Goal: Check status

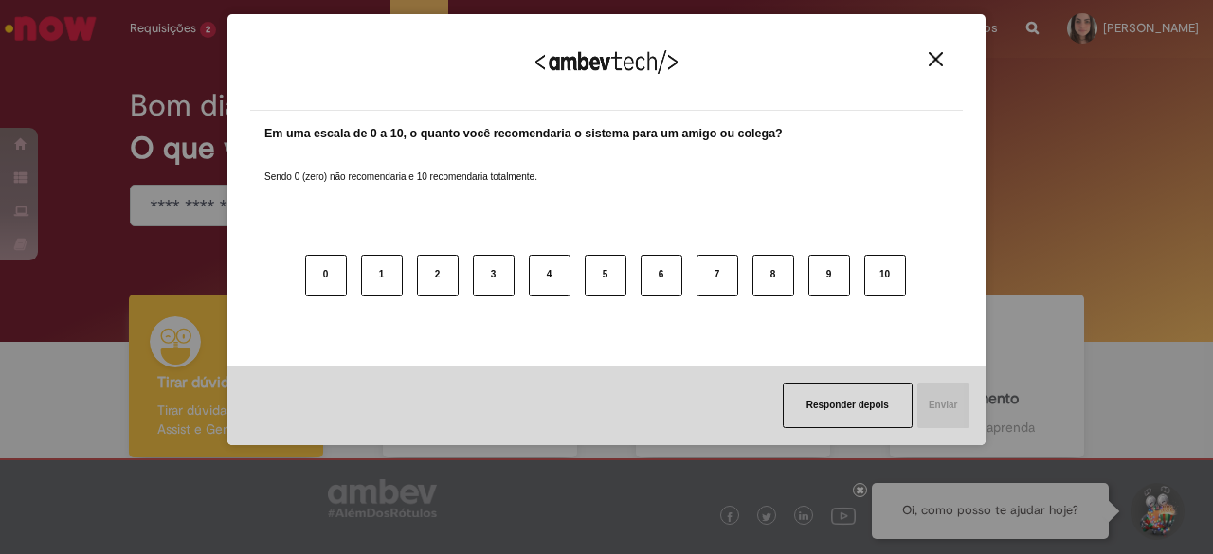
click at [930, 58] on img "Close" at bounding box center [936, 59] width 14 height 14
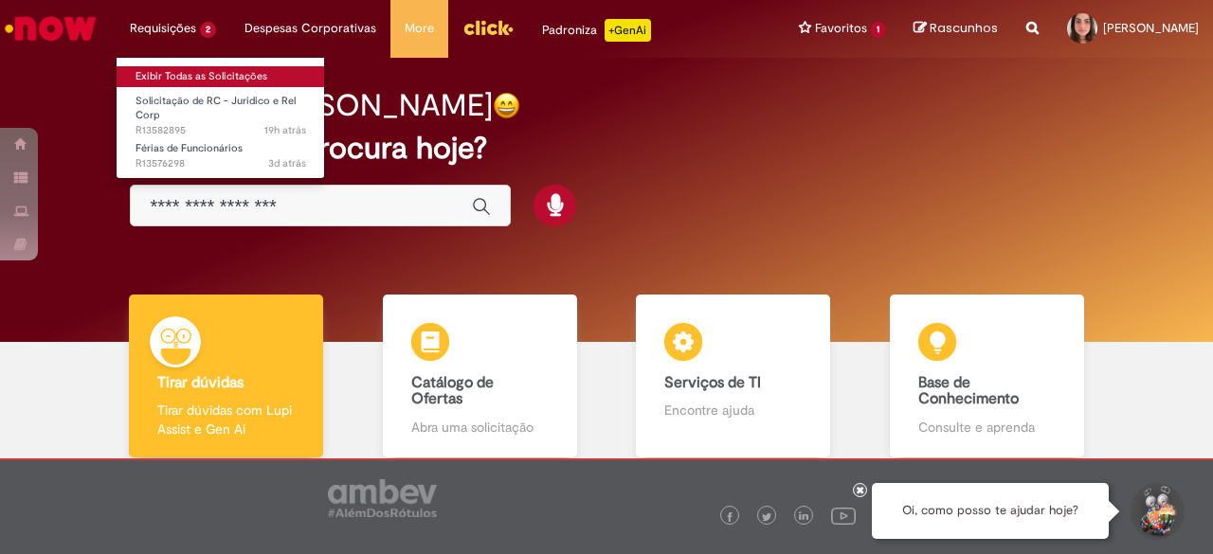
click at [208, 81] on link "Exibir Todas as Solicitações" at bounding box center [221, 76] width 208 height 21
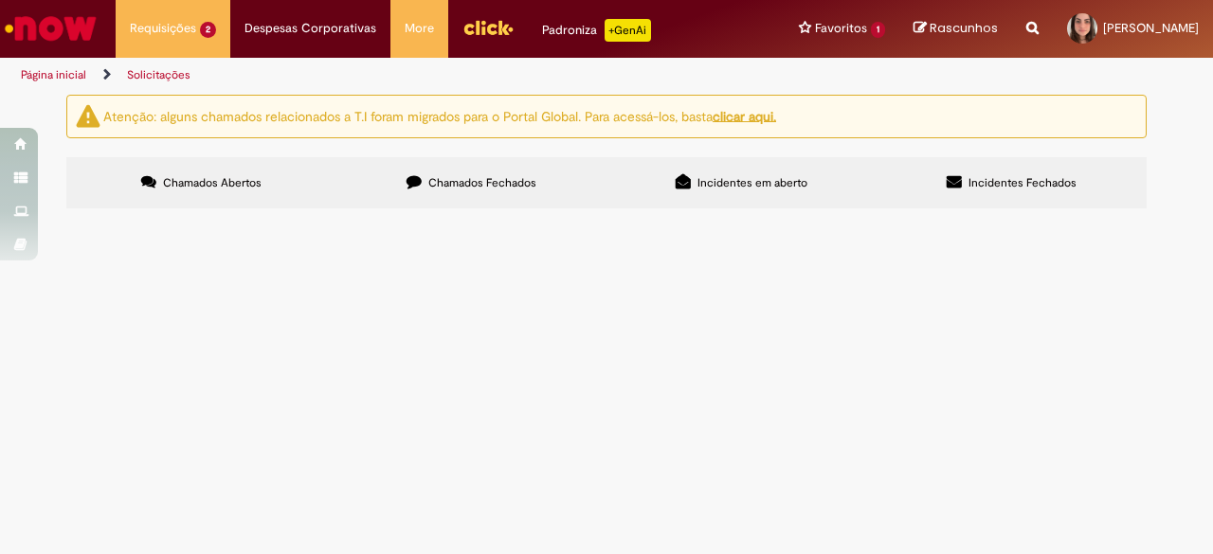
click at [0, 0] on span "Solicitação de RC - Juridico e Rel Corp" at bounding box center [0, 0] width 0 height 0
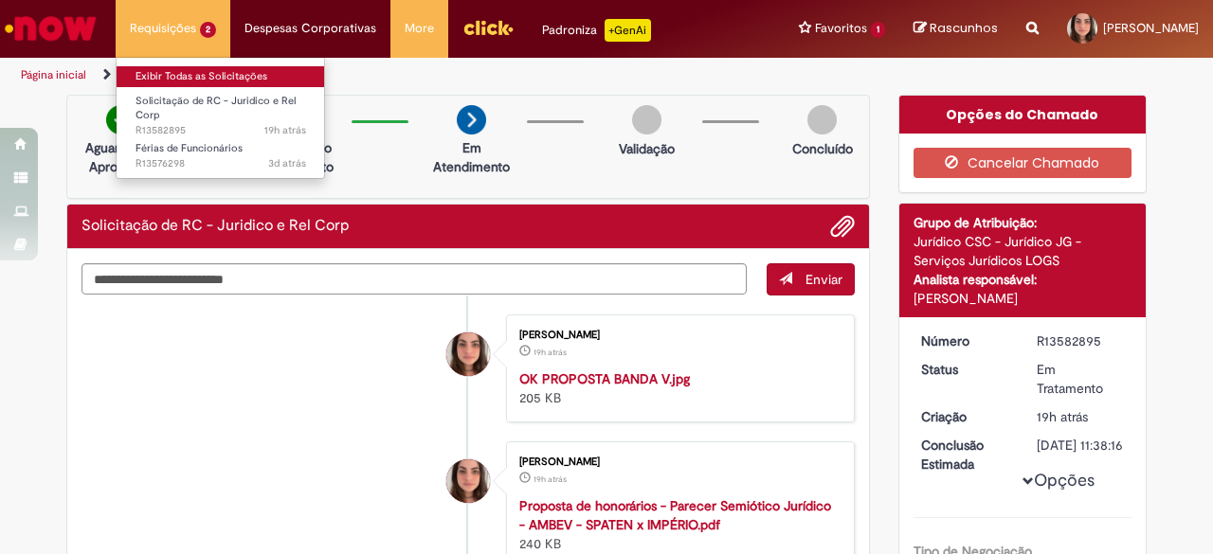
click at [185, 84] on link "Exibir Todas as Solicitações" at bounding box center [221, 76] width 208 height 21
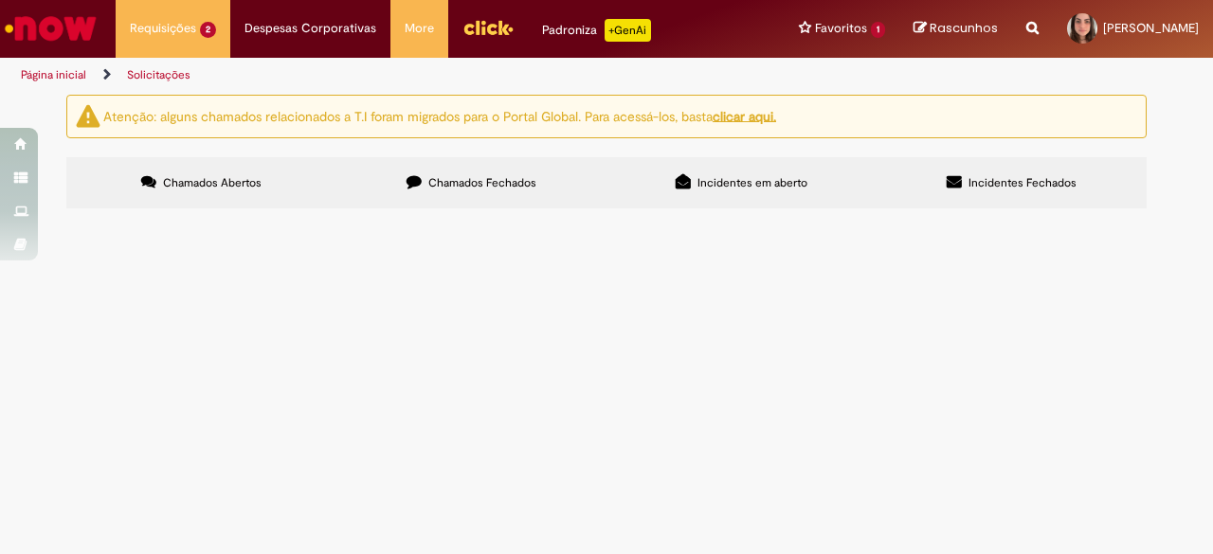
click at [0, 0] on span "Férias de Funcionários" at bounding box center [0, 0] width 0 height 0
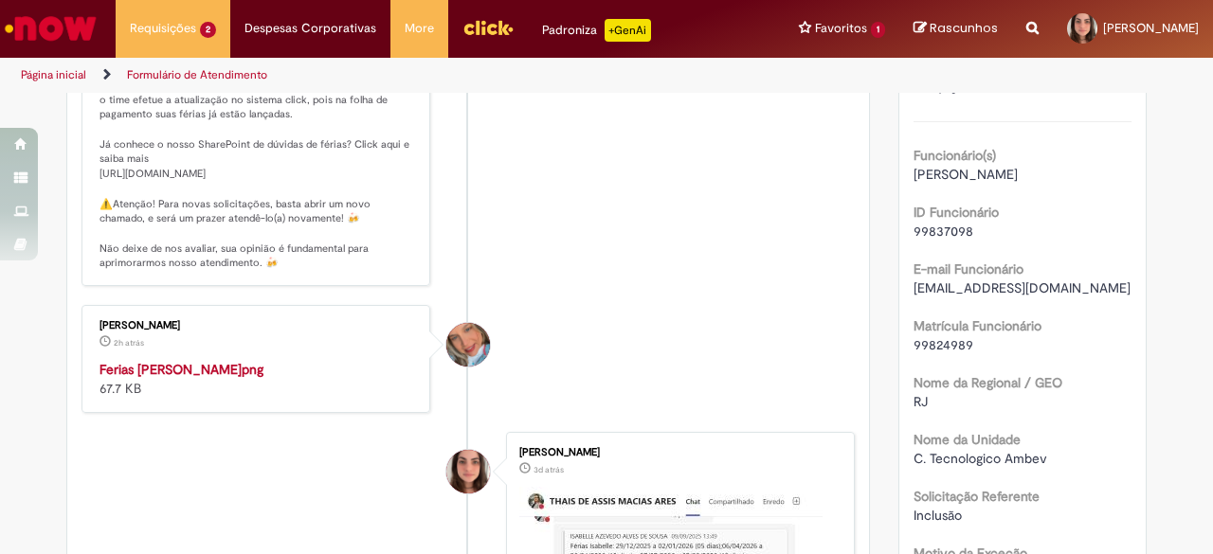
scroll to position [500, 0]
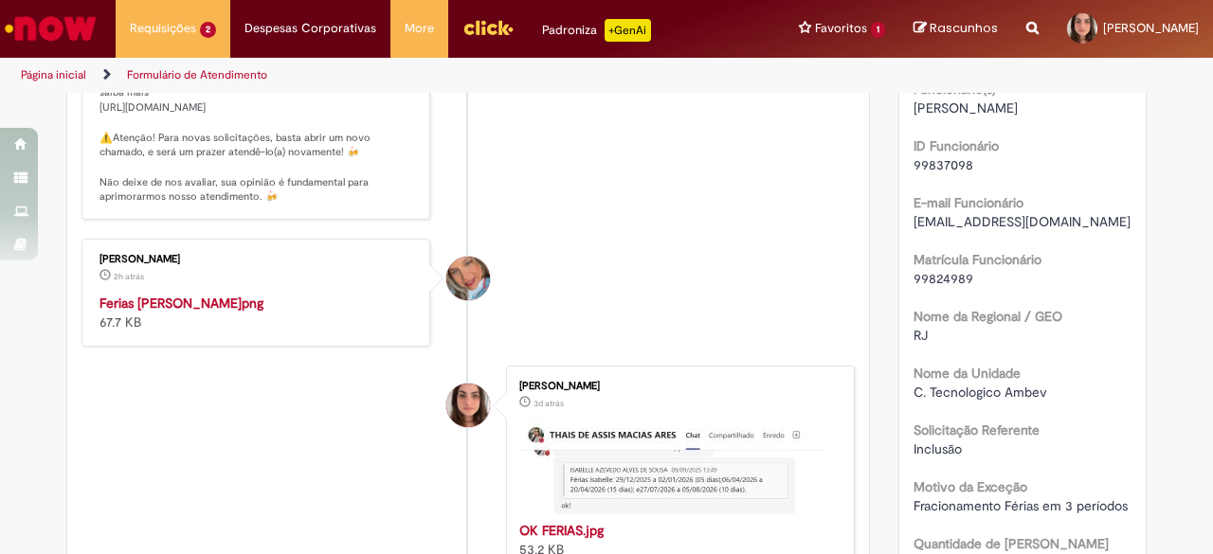
click at [147, 294] on img "Histórico de tíquete" at bounding box center [257, 294] width 316 height 0
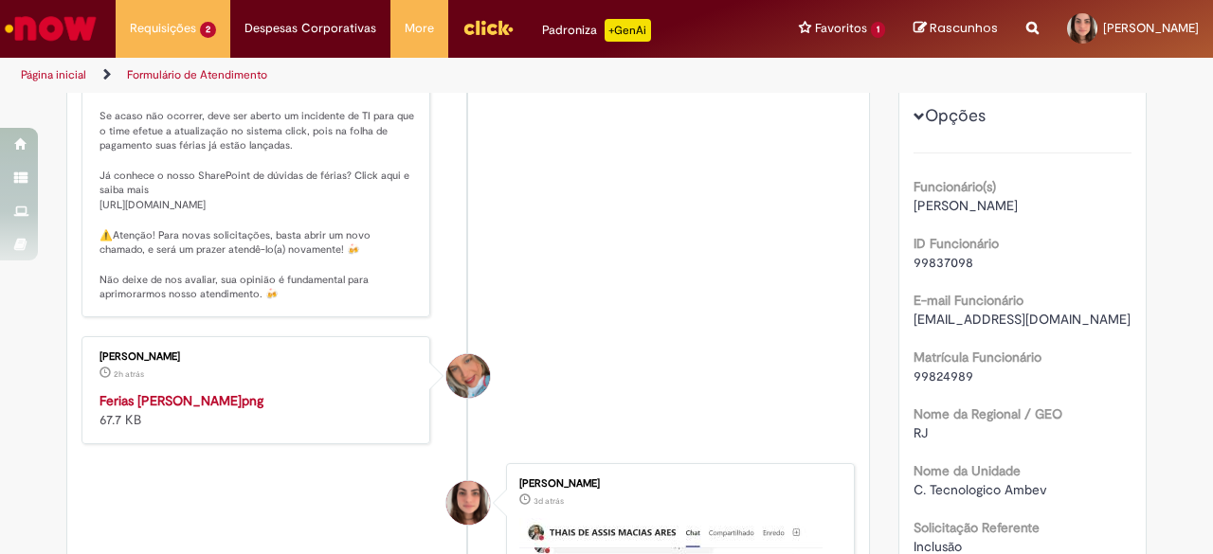
scroll to position [0, 0]
